Goal: Information Seeking & Learning: Learn about a topic

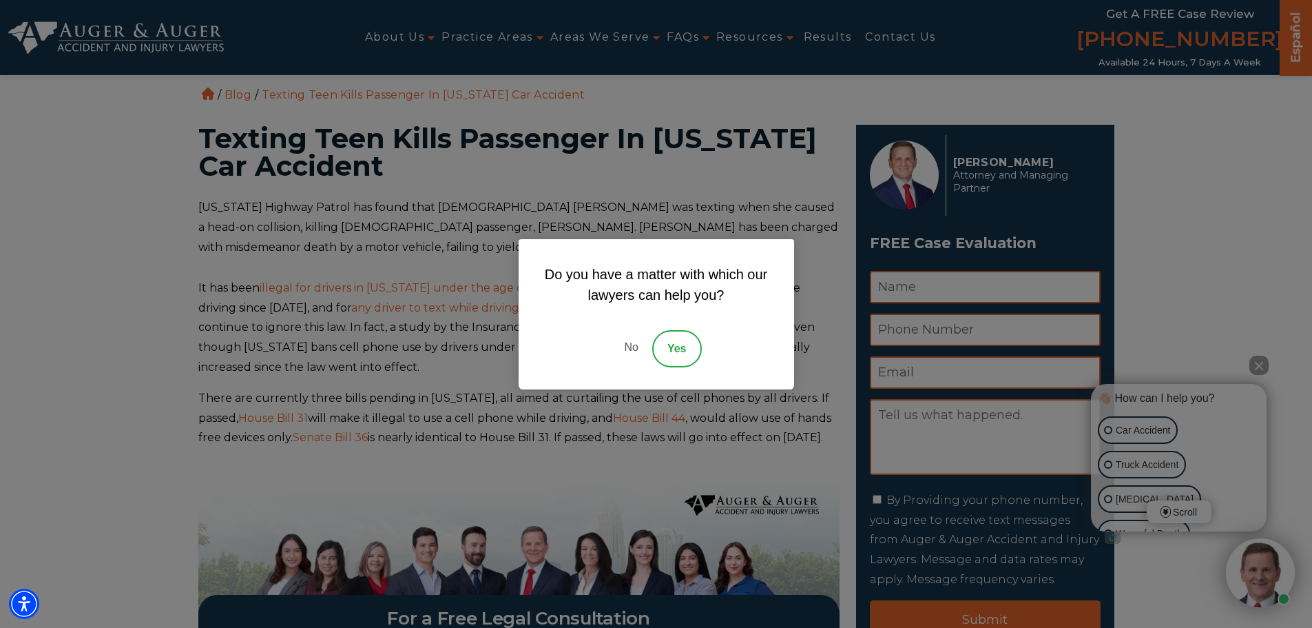
click at [632, 346] on link "No" at bounding box center [630, 348] width 41 height 37
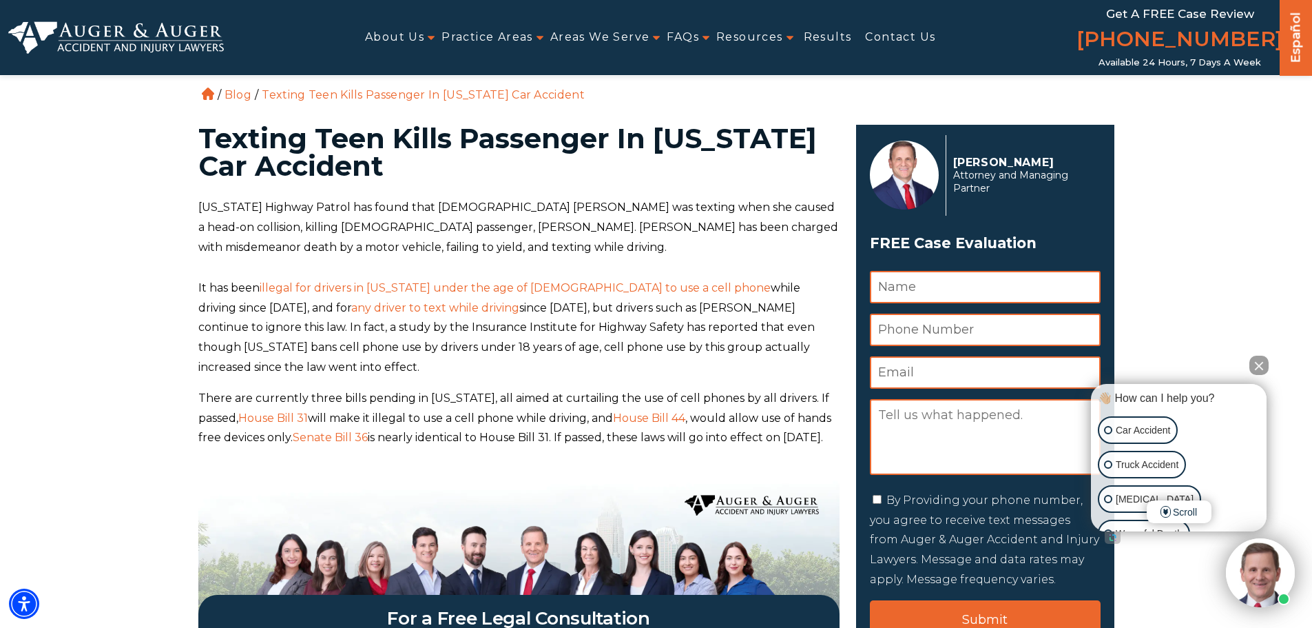
drag, startPoint x: 500, startPoint y: 174, endPoint x: 144, endPoint y: 108, distance: 362.1
click at [511, 160] on h1 "Texting Teen Kills Passenger In North Carolina Car Accident" at bounding box center [518, 152] width 641 height 55
drag, startPoint x: 513, startPoint y: 166, endPoint x: 178, endPoint y: 144, distance: 335.6
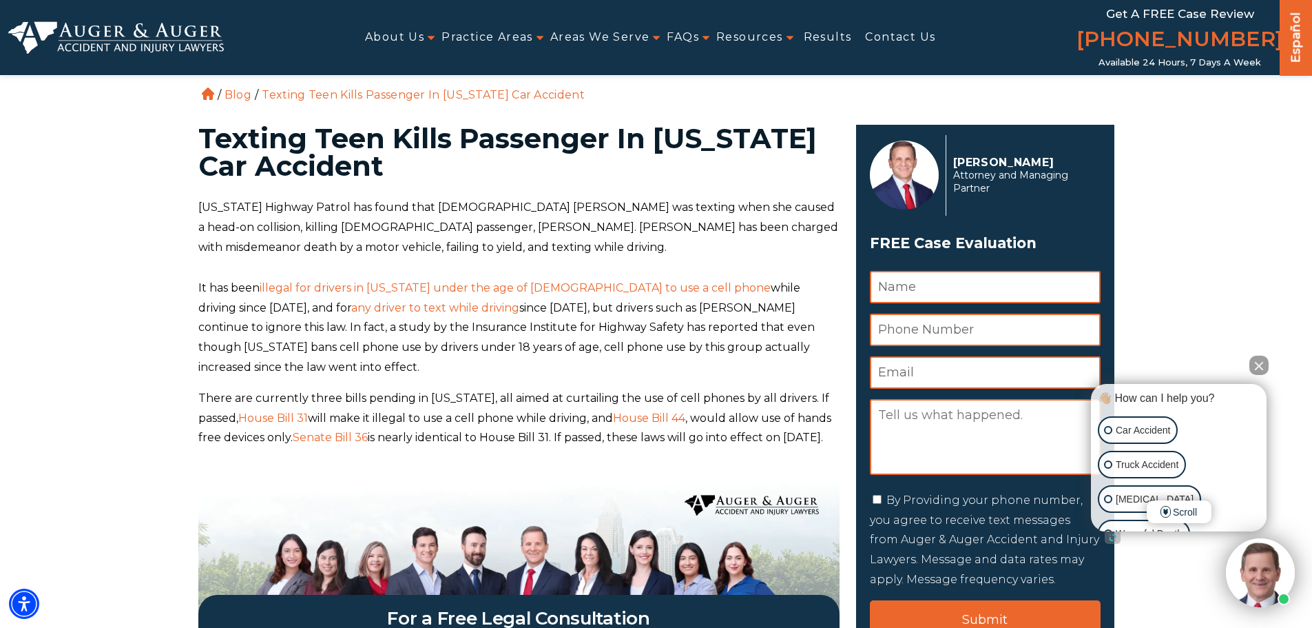
copy h1 "Texting Teen Kills Passenger In North Carolina Car Accident"
drag, startPoint x: 576, startPoint y: 202, endPoint x: 513, endPoint y: 205, distance: 63.4
click at [510, 205] on p "North Carolina Highway Patrol has found that 16 year old Taylor Clark was texti…" at bounding box center [518, 227] width 641 height 59
copy p "Taylor Clark"
click at [643, 231] on p "North Carolina Highway Patrol has found that 16 year old Taylor Clark was texti…" at bounding box center [518, 227] width 641 height 59
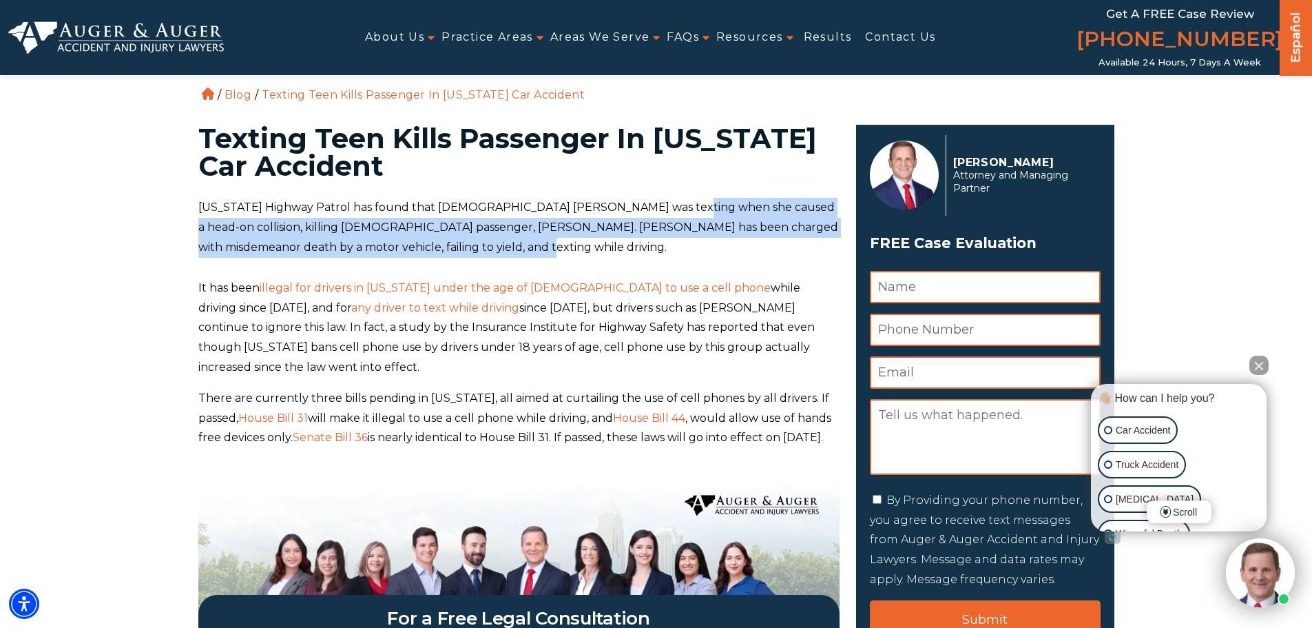
drag, startPoint x: 643, startPoint y: 207, endPoint x: 520, endPoint y: 243, distance: 127.6
click at [520, 245] on p "North Carolina Highway Patrol has found that 16 year old Taylor Clark was texti…" at bounding box center [518, 227] width 641 height 59
copy p "when she caused a head-on collision, killing 17 year old passenger, Seth Beaver…"
